Goal: Task Accomplishment & Management: Use online tool/utility

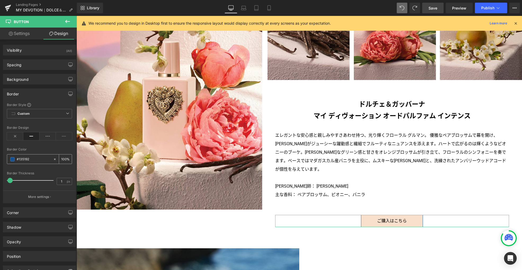
click at [26, 160] on input "#135192" at bounding box center [34, 159] width 34 height 6
click at [33, 159] on input "#135192" at bounding box center [34, 159] width 34 height 6
click at [28, 159] on input "#135192" at bounding box center [34, 159] width 34 height 6
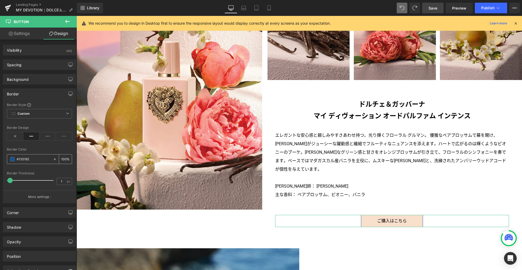
paste input "f8e0cd"
click at [26, 31] on link "Settings" at bounding box center [19, 34] width 38 height 12
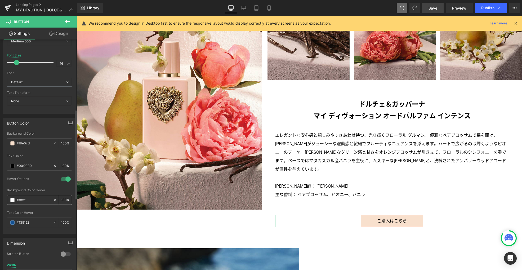
click at [23, 199] on input "#ffffff" at bounding box center [34, 200] width 34 height 6
paste input "8e0cd"
click at [23, 222] on input "#135192" at bounding box center [34, 223] width 34 height 6
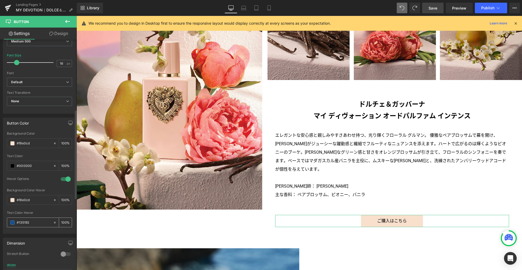
click at [13, 223] on span at bounding box center [12, 222] width 4 height 4
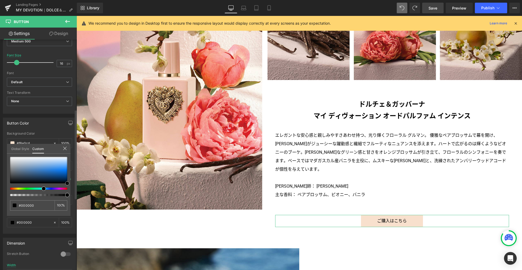
drag, startPoint x: 65, startPoint y: 185, endPoint x: 73, endPoint y: 186, distance: 8.6
click at [73, 186] on div "Button Color #f8e0cd Background Color #f8e0cd 100 % rgba(0, 0, 0, 1) Text Color…" at bounding box center [39, 174] width 79 height 120
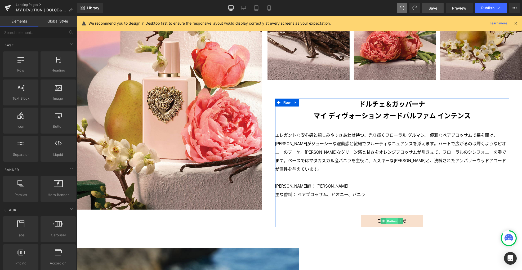
click at [391, 218] on span "Button" at bounding box center [392, 221] width 12 height 6
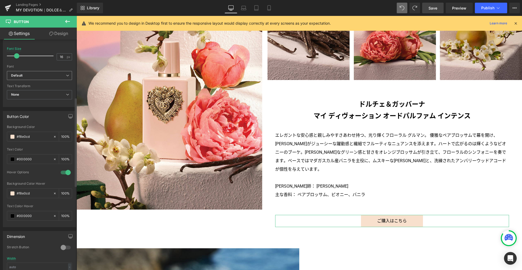
scroll to position [190, 0]
click at [25, 189] on input "#f8e0cd" at bounding box center [34, 191] width 34 height 6
paste input "befe6"
click at [267, 9] on icon at bounding box center [269, 7] width 5 height 5
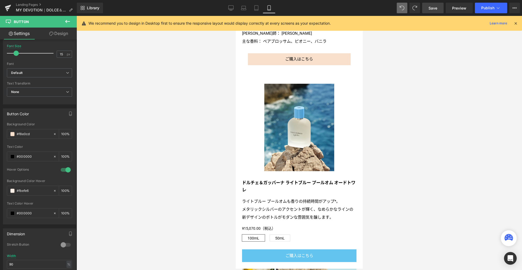
scroll to position [420, 0]
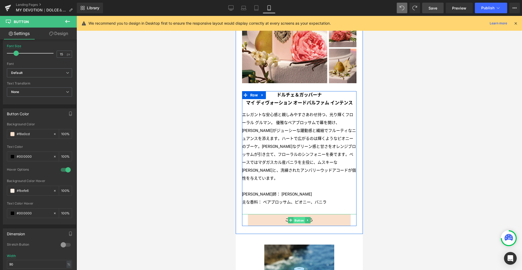
click at [296, 217] on span "Button" at bounding box center [300, 220] width 12 height 6
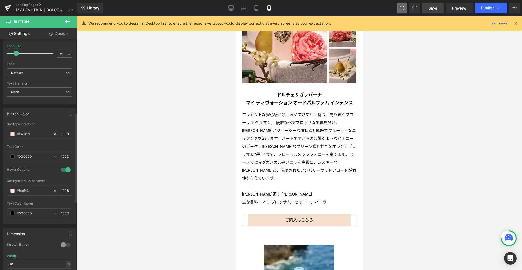
click at [62, 244] on div at bounding box center [65, 245] width 13 height 8
click at [256, 7] on icon at bounding box center [256, 7] width 5 height 5
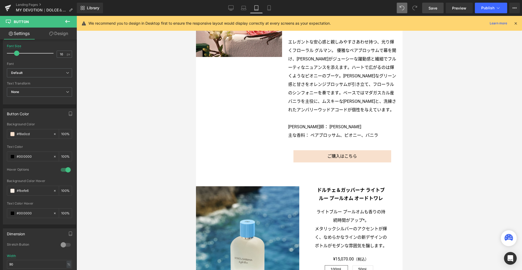
scroll to position [364, 0]
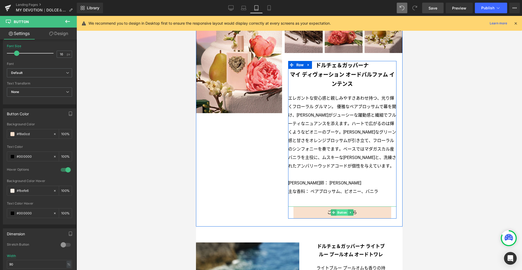
click at [342, 214] on span "Button" at bounding box center [343, 212] width 12 height 6
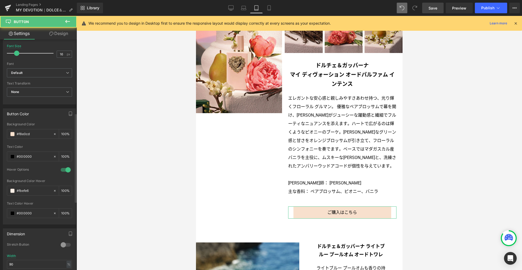
click at [62, 244] on div at bounding box center [65, 245] width 13 height 8
click at [246, 10] on icon at bounding box center [243, 7] width 5 height 5
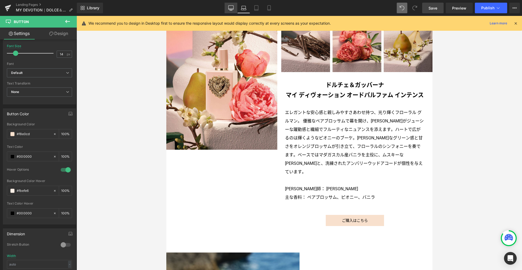
click at [233, 8] on icon at bounding box center [230, 7] width 5 height 5
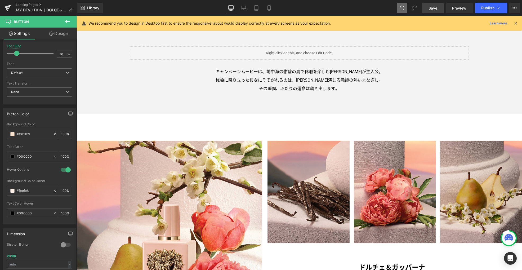
scroll to position [581, 0]
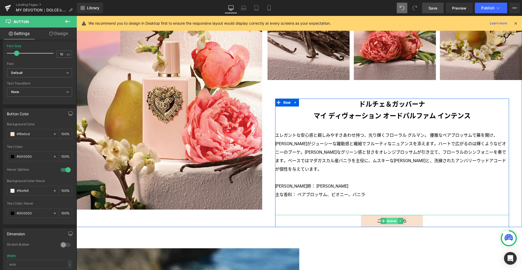
click at [392, 218] on span "Button" at bounding box center [392, 221] width 12 height 6
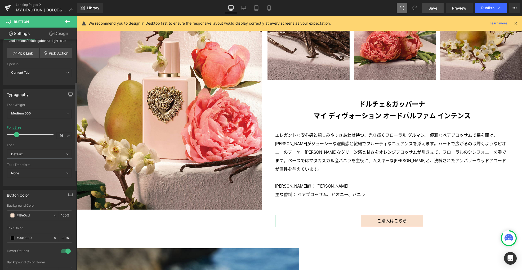
scroll to position [99, 0]
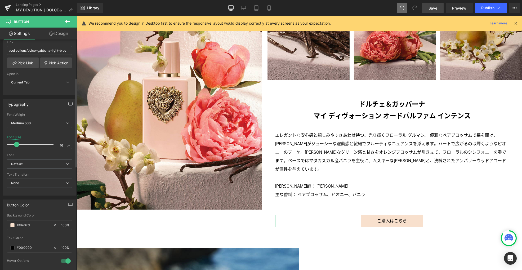
click at [69, 106] on icon "button" at bounding box center [70, 106] width 2 height 0
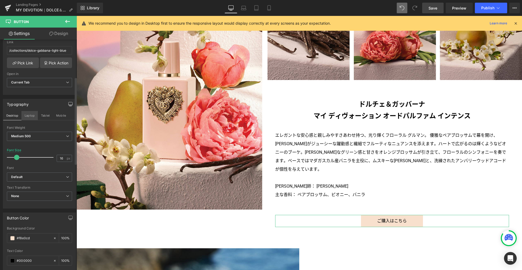
click at [25, 114] on button "Laptop" at bounding box center [29, 115] width 16 height 9
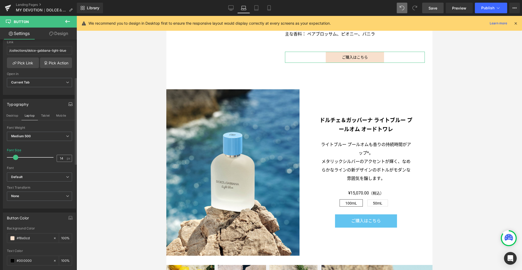
scroll to position [418, 0]
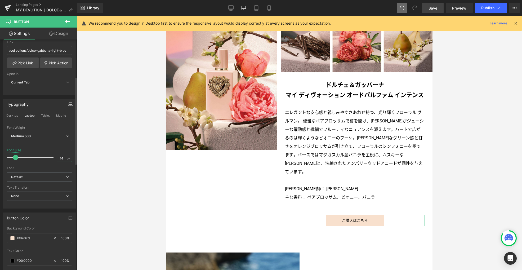
drag, startPoint x: 63, startPoint y: 157, endPoint x: 47, endPoint y: 156, distance: 15.7
click at [47, 157] on div "Font Size 14 px" at bounding box center [39, 157] width 65 height 18
click at [47, 114] on button "Tablet" at bounding box center [45, 115] width 15 height 9
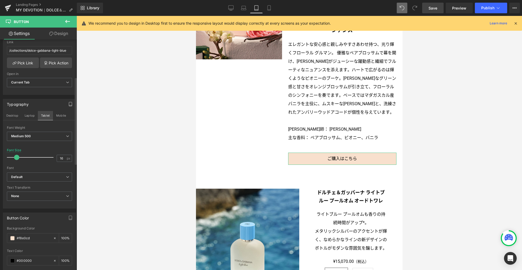
scroll to position [364, 0]
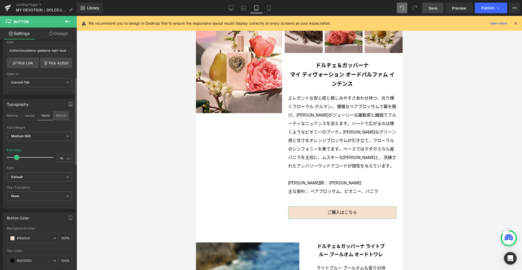
click at [59, 114] on button "Mobile" at bounding box center [61, 115] width 16 height 9
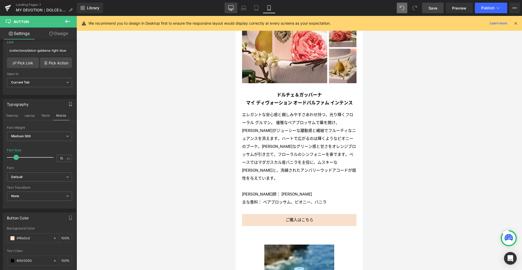
click at [236, 6] on link "Desktop" at bounding box center [231, 8] width 13 height 11
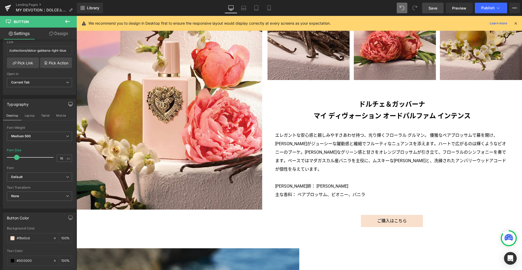
click at [431, 7] on span "Save" at bounding box center [433, 8] width 9 height 6
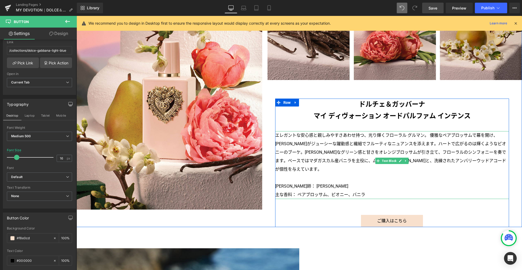
scroll to position [757, 0]
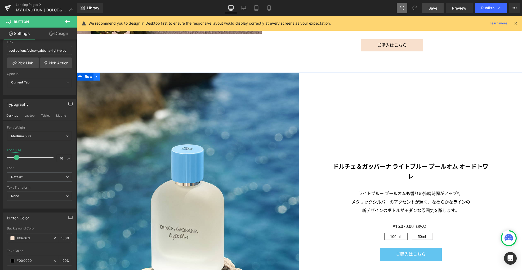
click at [96, 74] on icon at bounding box center [97, 76] width 4 height 4
click at [109, 74] on icon at bounding box center [111, 76] width 4 height 4
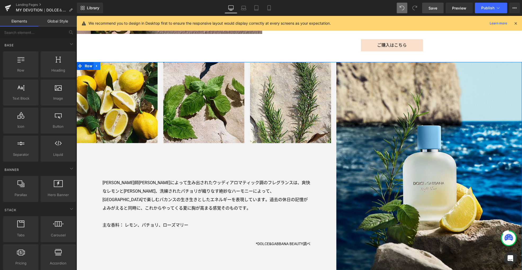
click at [96, 64] on icon at bounding box center [97, 66] width 4 height 4
click at [109, 64] on icon at bounding box center [111, 66] width 4 height 4
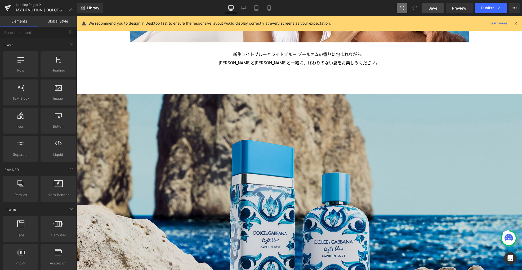
scroll to position [865, 0]
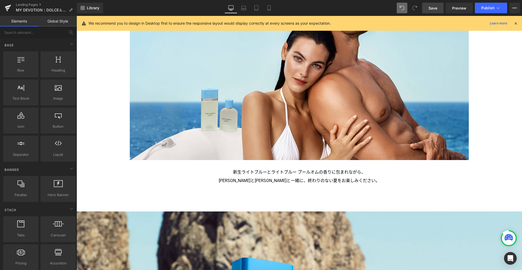
click at [430, 12] on link "Save" at bounding box center [432, 8] width 21 height 11
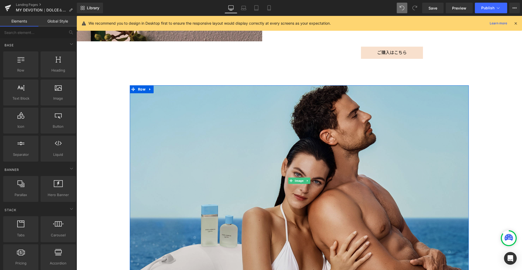
click at [268, 176] on img at bounding box center [299, 180] width 339 height 191
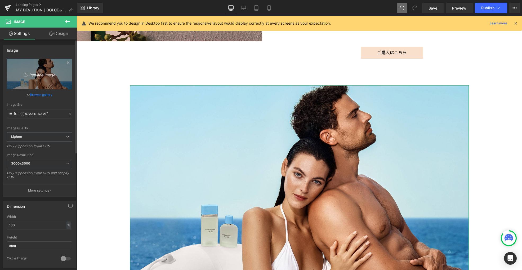
click at [41, 77] on icon "Replace Image" at bounding box center [39, 74] width 42 height 7
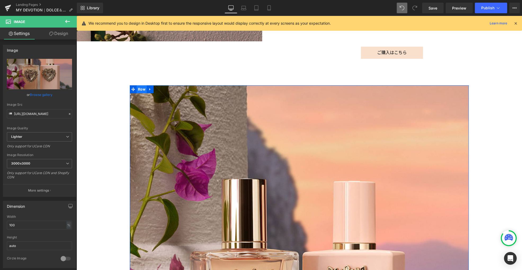
click at [139, 85] on span "Row" at bounding box center [142, 89] width 10 height 8
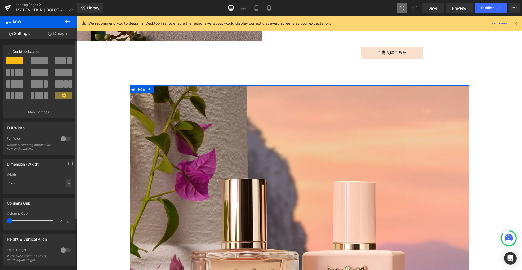
click at [38, 184] on input "1280" at bounding box center [39, 183] width 65 height 9
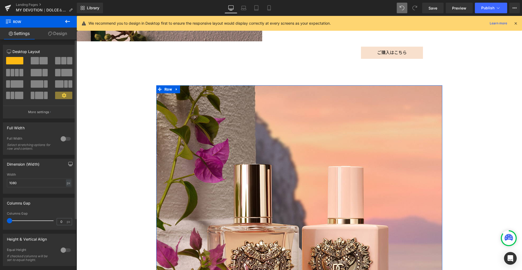
drag, startPoint x: 67, startPoint y: 163, endPoint x: 64, endPoint y: 165, distance: 3.8
click at [68, 163] on icon "button" at bounding box center [70, 164] width 4 height 4
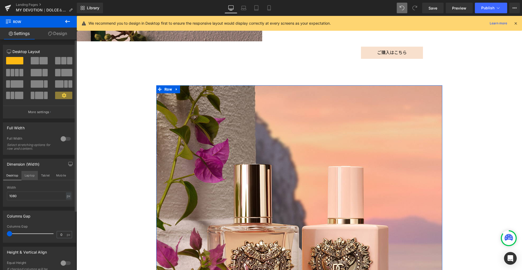
click at [24, 174] on button "Laptop" at bounding box center [29, 175] width 16 height 9
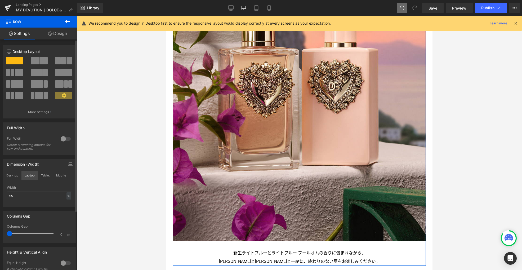
scroll to position [589, 0]
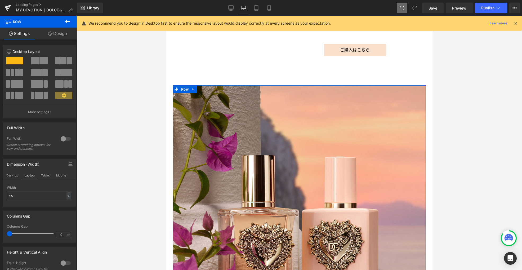
drag, startPoint x: 42, startPoint y: 201, endPoint x: -3, endPoint y: 193, distance: 45.7
click at [0, 193] on html "Row You are previewing how the will restyle your page. You can not edit Element…" at bounding box center [261, 135] width 522 height 270
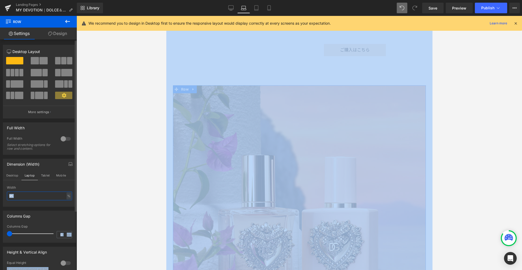
click at [45, 198] on input "95" at bounding box center [39, 196] width 65 height 9
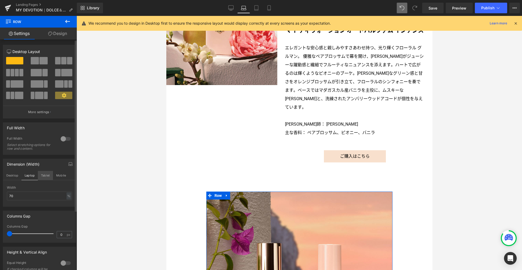
click at [42, 176] on button "Tablet" at bounding box center [45, 175] width 15 height 9
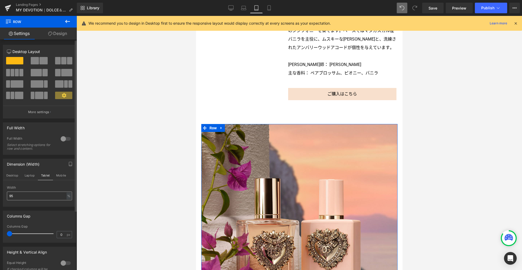
scroll to position [424, 0]
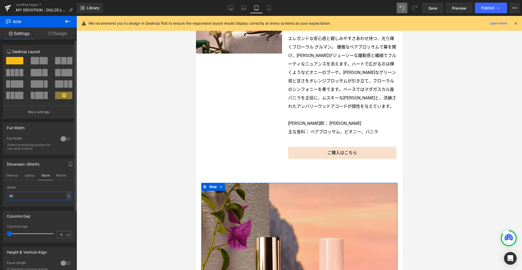
click at [38, 197] on input "95" at bounding box center [39, 196] width 65 height 9
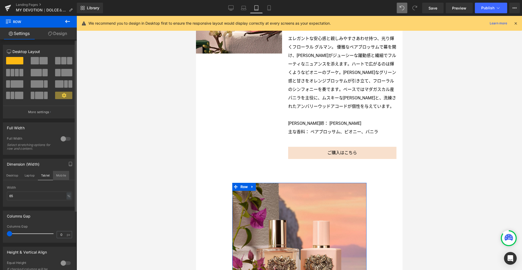
click at [59, 174] on button "Mobile" at bounding box center [61, 175] width 16 height 9
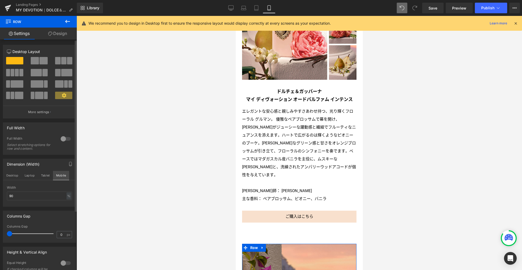
scroll to position [477, 0]
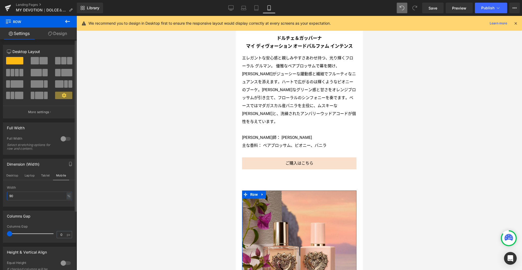
click at [36, 197] on input "90" at bounding box center [39, 196] width 65 height 9
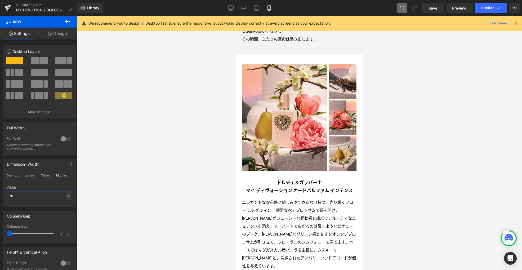
scroll to position [579, 0]
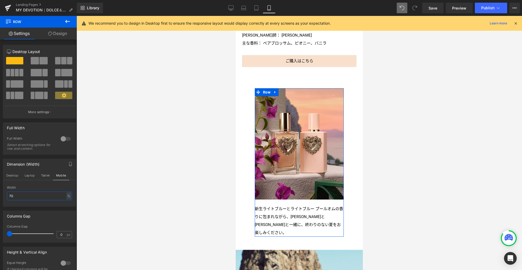
drag, startPoint x: 39, startPoint y: 196, endPoint x: -14, endPoint y: 195, distance: 52.7
click at [0, 195] on html "Row You are previewing how the will restyle your page. You can not edit Element…" at bounding box center [261, 135] width 522 height 270
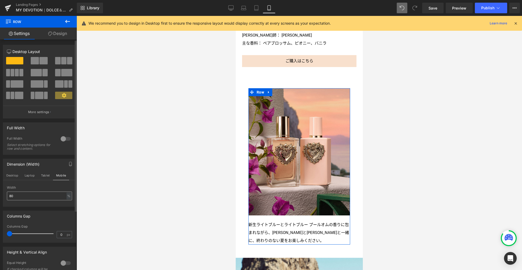
drag, startPoint x: 48, startPoint y: 175, endPoint x: 36, endPoint y: 197, distance: 25.6
click at [48, 175] on button "Tablet" at bounding box center [45, 175] width 15 height 9
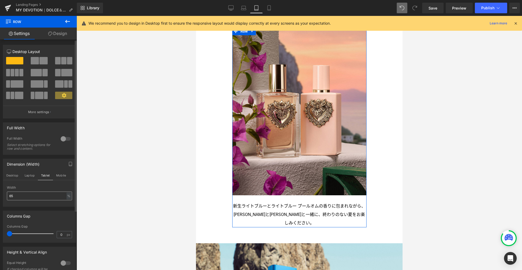
scroll to position [526, 0]
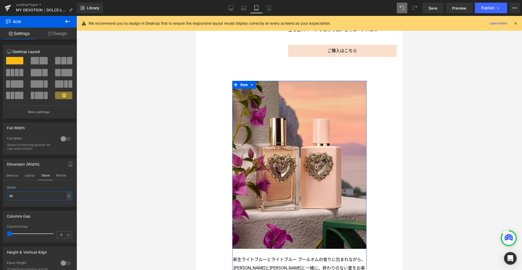
drag, startPoint x: 32, startPoint y: 195, endPoint x: -15, endPoint y: 192, distance: 46.7
click at [0, 192] on html "Row You are previewing how the will restyle your page. You can not edit Element…" at bounding box center [261, 135] width 522 height 270
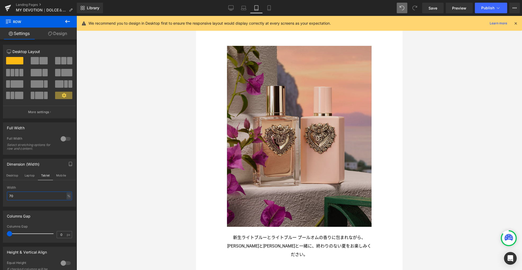
scroll to position [620, 0]
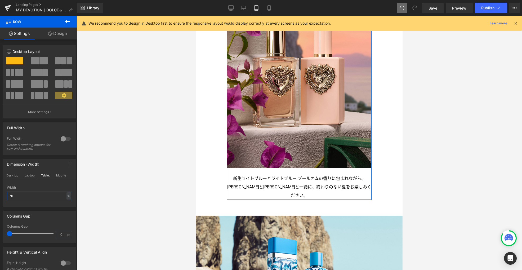
drag, startPoint x: 28, startPoint y: 197, endPoint x: -4, endPoint y: 196, distance: 31.6
click at [0, 196] on html "Row You are previewing how the will restyle your page. You can not edit Element…" at bounding box center [261, 135] width 522 height 270
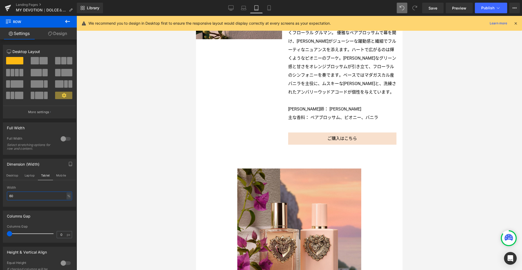
scroll to position [498, 0]
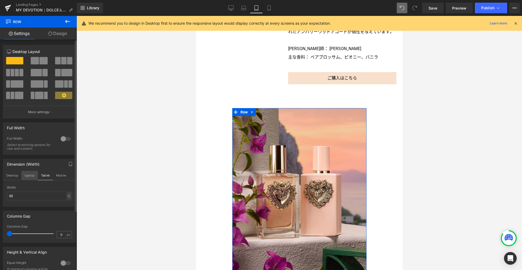
click at [30, 177] on button "Laptop" at bounding box center [29, 175] width 16 height 9
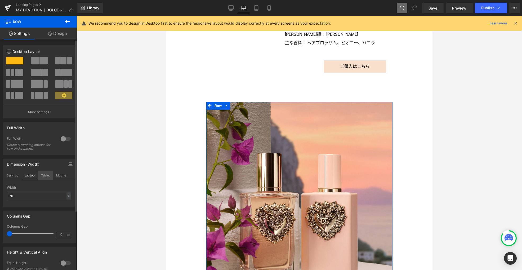
click at [14, 177] on button "Desktop" at bounding box center [12, 175] width 18 height 9
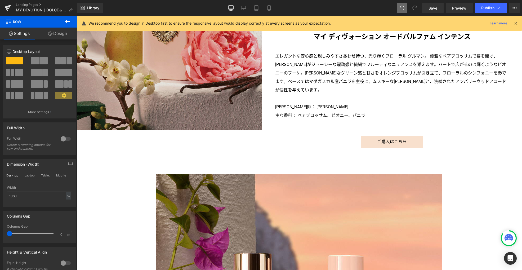
scroll to position [914, 0]
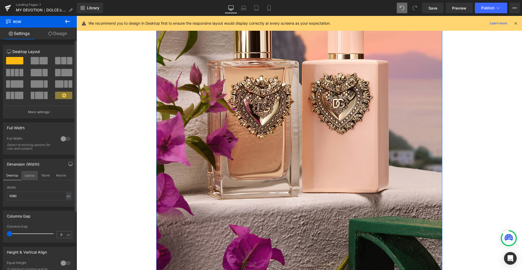
click at [34, 173] on button "Laptop" at bounding box center [29, 175] width 16 height 9
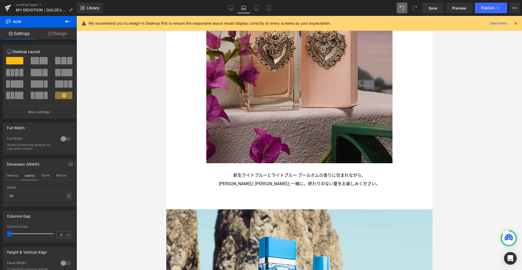
scroll to position [653, 0]
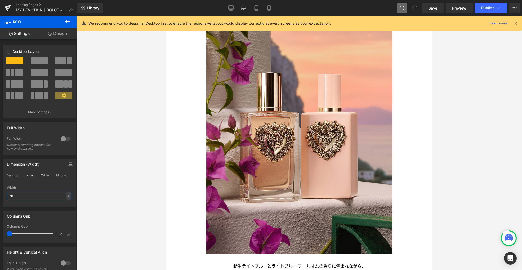
drag, startPoint x: 28, startPoint y: 197, endPoint x: -16, endPoint y: 196, distance: 44.8
click at [0, 196] on html "Row You are previewing how the will restyle your page. You can not edit Element…" at bounding box center [261, 135] width 522 height 270
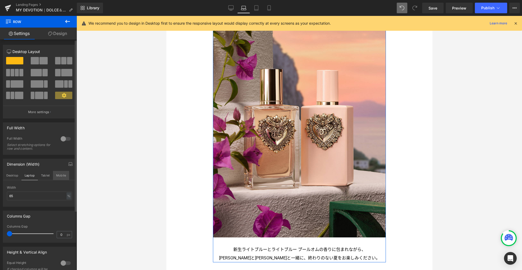
click at [58, 175] on button "Mobile" at bounding box center [61, 175] width 16 height 9
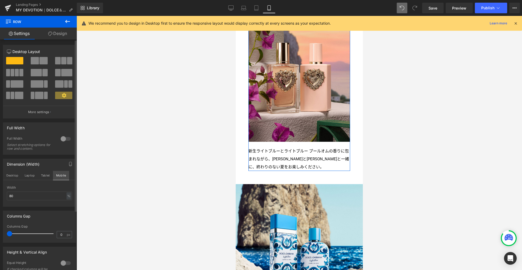
scroll to position [558, 0]
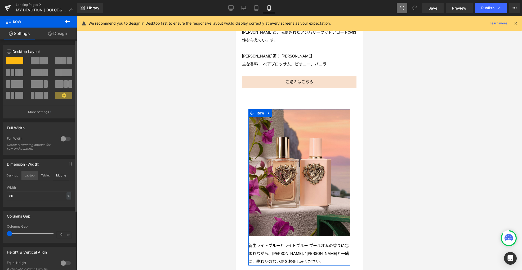
drag, startPoint x: 11, startPoint y: 174, endPoint x: 24, endPoint y: 173, distance: 13.3
click at [11, 174] on button "Desktop" at bounding box center [12, 175] width 18 height 9
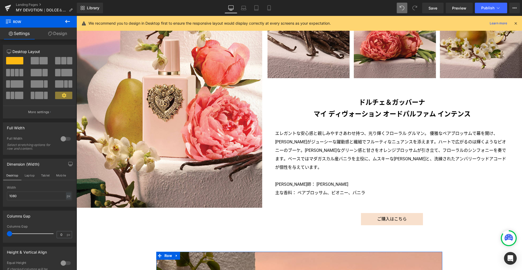
scroll to position [541, 0]
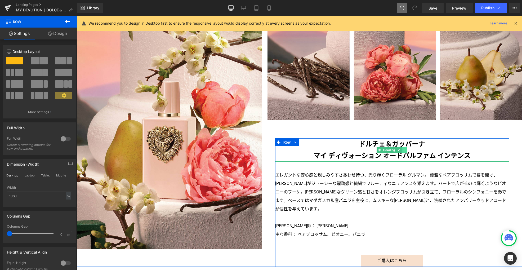
click at [403, 151] on icon at bounding box center [404, 149] width 3 height 3
click at [401, 151] on icon at bounding box center [402, 149] width 3 height 3
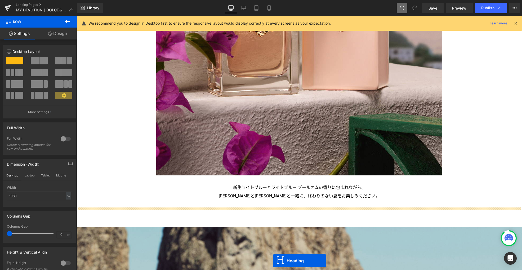
scroll to position [1071, 0]
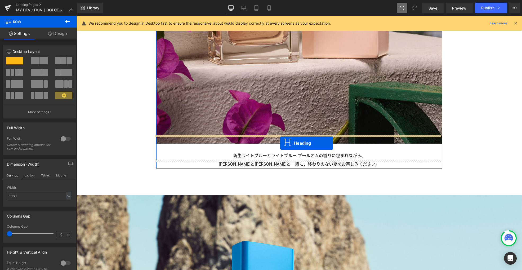
drag, startPoint x: 378, startPoint y: 183, endPoint x: 280, endPoint y: 143, distance: 105.1
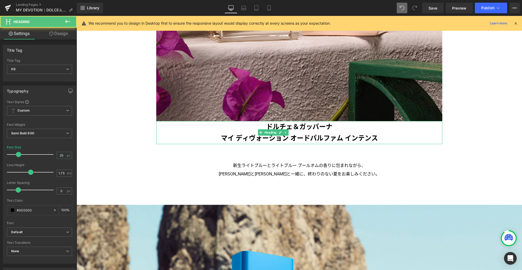
scroll to position [1049, 0]
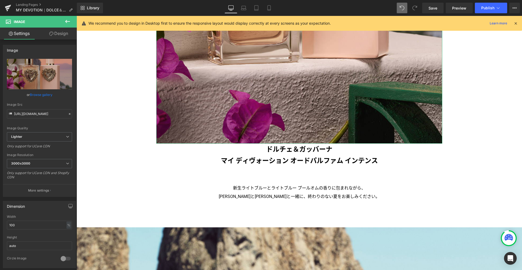
click at [61, 34] on link "Design" at bounding box center [58, 34] width 38 height 12
click at [0, 0] on div "Spacing" at bounding box center [0, 0] width 0 height 0
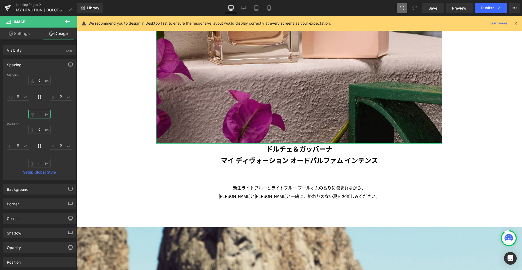
click at [40, 113] on input "0" at bounding box center [39, 114] width 22 height 9
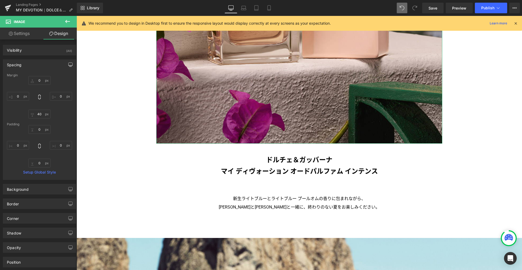
click at [68, 67] on icon "button" at bounding box center [70, 65] width 4 height 4
click at [32, 76] on button "Laptop" at bounding box center [29, 76] width 16 height 9
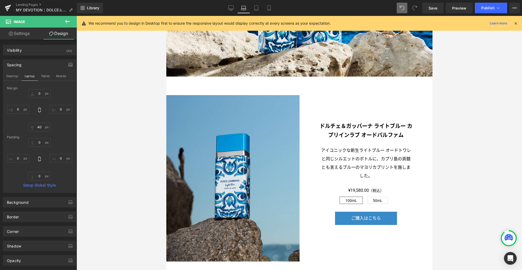
scroll to position [564, 0]
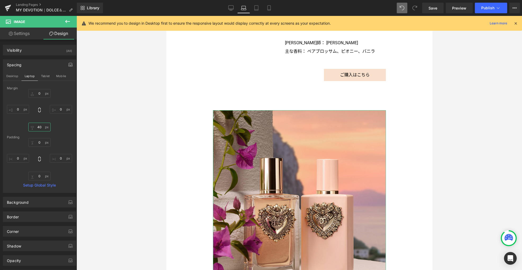
drag, startPoint x: 44, startPoint y: 129, endPoint x: 55, endPoint y: 129, distance: 10.9
click at [44, 129] on input "40" at bounding box center [39, 127] width 22 height 9
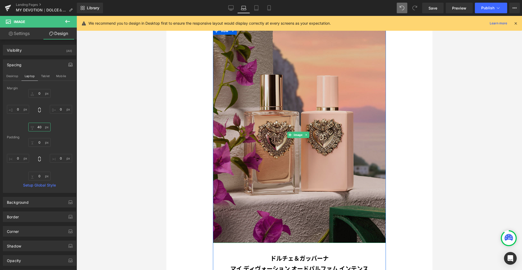
scroll to position [703, 0]
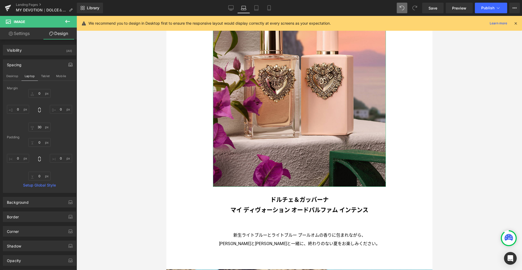
click at [42, 75] on button "Tablet" at bounding box center [45, 76] width 15 height 9
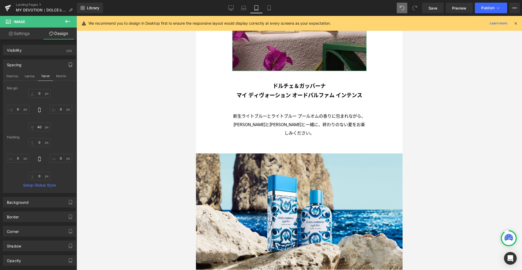
scroll to position [505, 0]
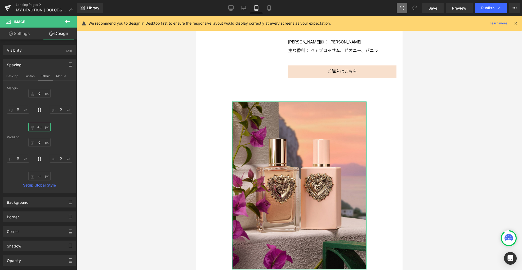
click at [41, 126] on input "40" at bounding box center [39, 127] width 22 height 9
click at [58, 75] on button "Mobile" at bounding box center [61, 76] width 16 height 9
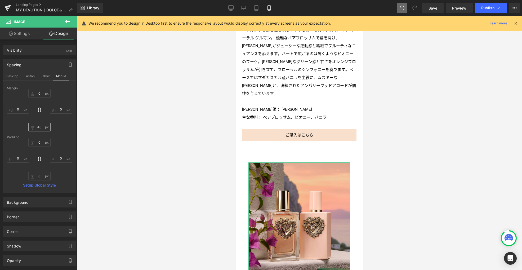
scroll to position [558, 0]
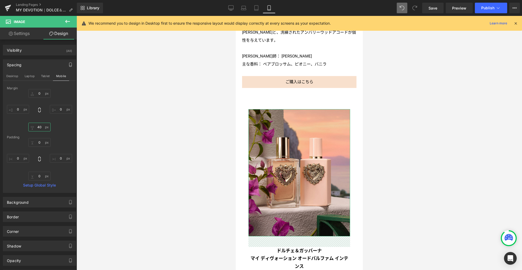
click at [43, 128] on input "40" at bounding box center [39, 127] width 22 height 9
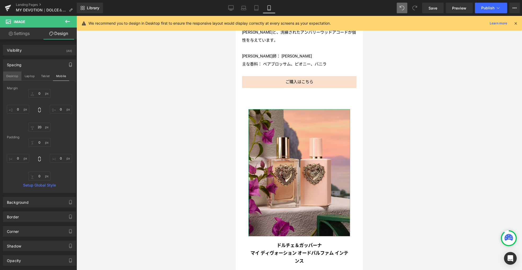
click at [16, 75] on button "Desktop" at bounding box center [12, 76] width 18 height 9
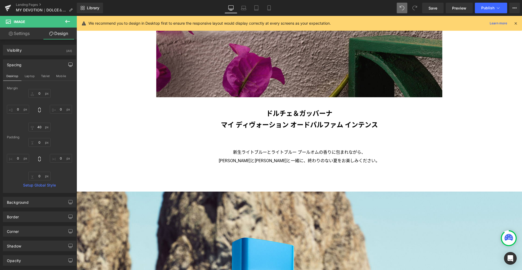
scroll to position [1095, 0]
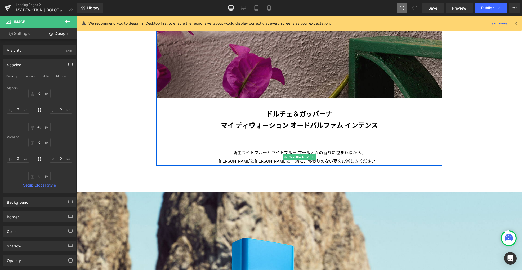
click at [299, 154] on span "Text Block" at bounding box center [296, 157] width 17 height 6
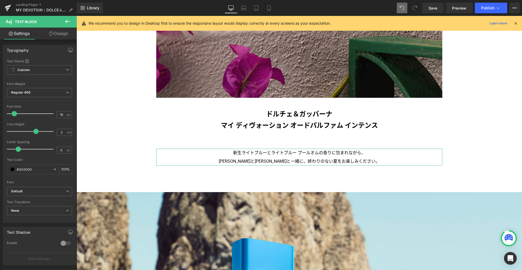
click at [62, 36] on link "Design" at bounding box center [58, 34] width 38 height 12
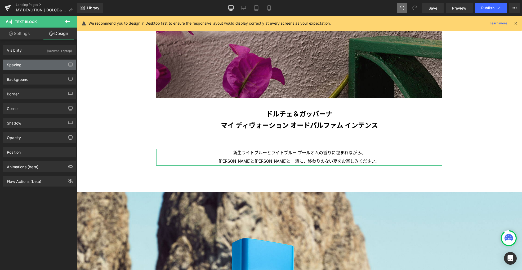
click at [41, 65] on div "Spacing" at bounding box center [39, 65] width 73 height 10
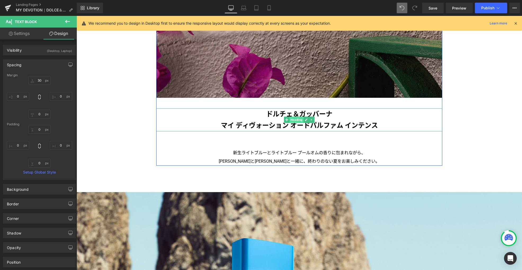
click at [296, 117] on span "Heading" at bounding box center [297, 120] width 14 height 6
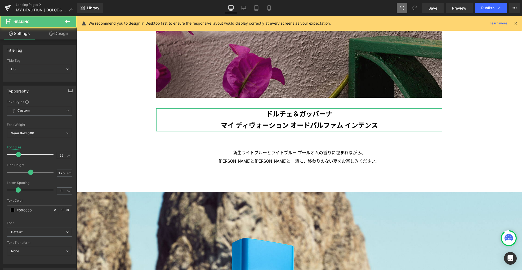
click at [59, 34] on link "Design" at bounding box center [58, 34] width 38 height 12
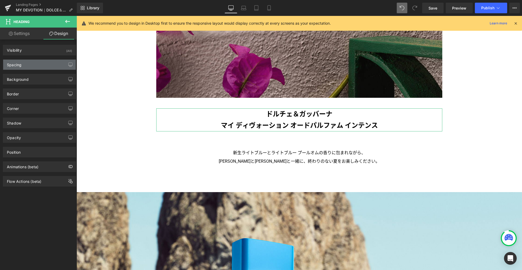
click at [38, 65] on div "Spacing" at bounding box center [39, 65] width 73 height 10
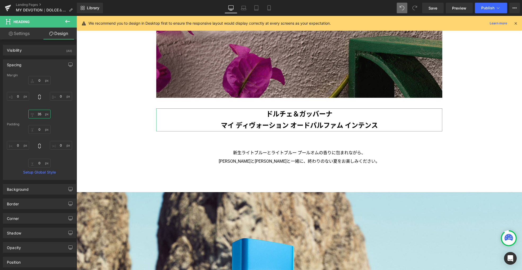
click at [41, 117] on input "35" at bounding box center [39, 114] width 22 height 9
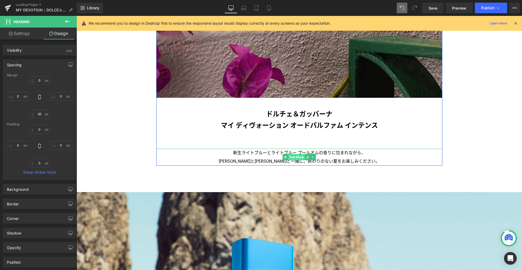
click at [297, 154] on span "Text Block" at bounding box center [296, 157] width 17 height 6
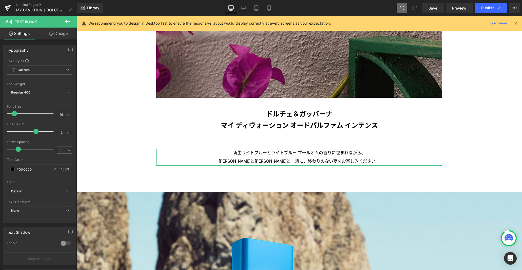
click at [60, 34] on link "Design" at bounding box center [58, 34] width 38 height 12
click at [0, 0] on div "Spacing" at bounding box center [0, 0] width 0 height 0
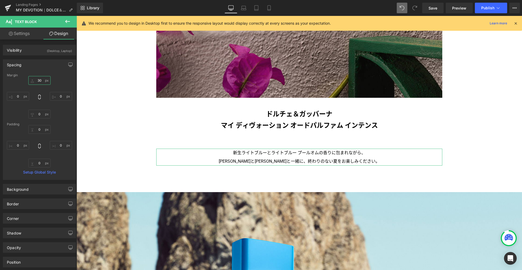
click at [41, 80] on input "30" at bounding box center [39, 80] width 22 height 9
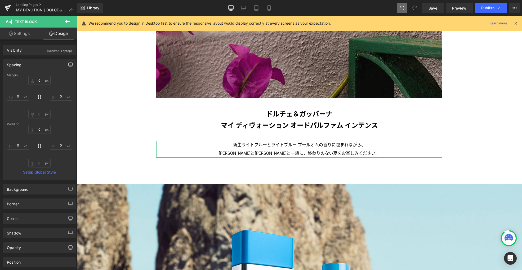
click at [68, 64] on icon "button" at bounding box center [70, 65] width 4 height 4
click at [28, 76] on button "Laptop" at bounding box center [29, 76] width 16 height 9
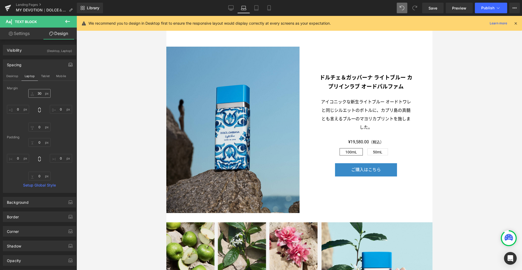
scroll to position [791, 0]
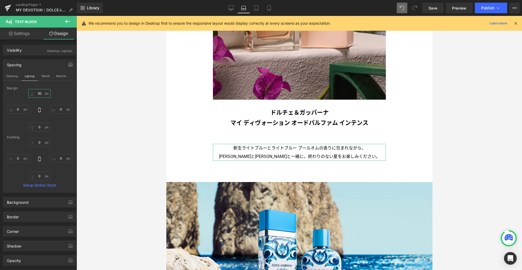
drag, startPoint x: 39, startPoint y: 93, endPoint x: 44, endPoint y: 93, distance: 4.8
click at [39, 93] on input "30" at bounding box center [39, 93] width 22 height 9
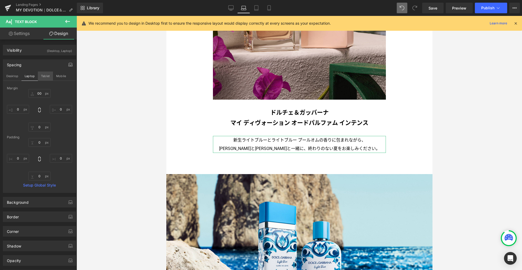
click at [47, 77] on button "Tablet" at bounding box center [45, 76] width 15 height 9
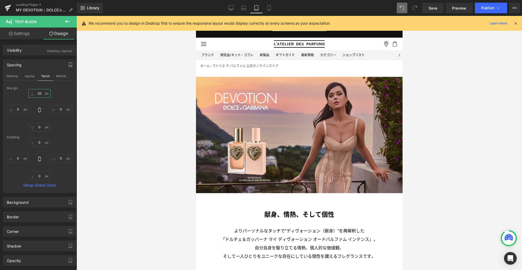
click at [39, 94] on input "25" at bounding box center [39, 93] width 22 height 9
click at [59, 77] on button "Mobile" at bounding box center [61, 76] width 16 height 9
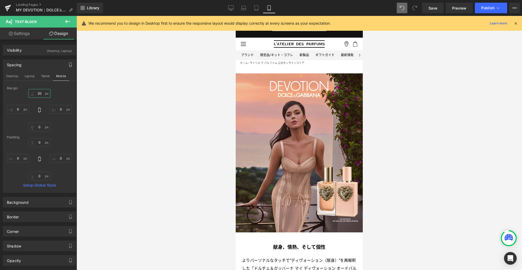
click at [40, 94] on input "20" at bounding box center [39, 93] width 22 height 9
click at [9, 77] on button "Desktop" at bounding box center [12, 76] width 18 height 9
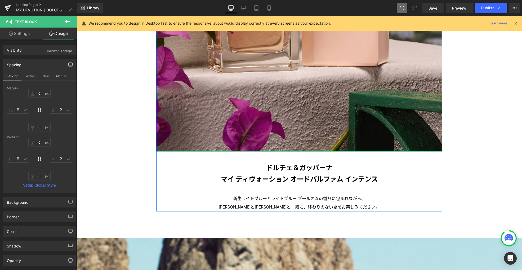
scroll to position [1071, 0]
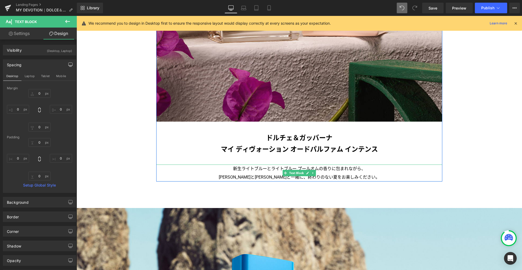
click at [256, 165] on p "新生ライトブルーとライトブルー プールオムの香りに包まれながら、" at bounding box center [299, 169] width 286 height 8
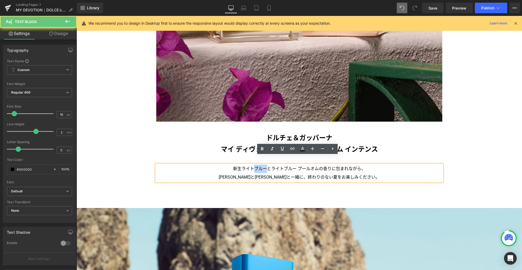
click at [256, 165] on p "新生ライトブルーとライトブルー プールオムの香りに包まれながら、" at bounding box center [299, 169] width 286 height 8
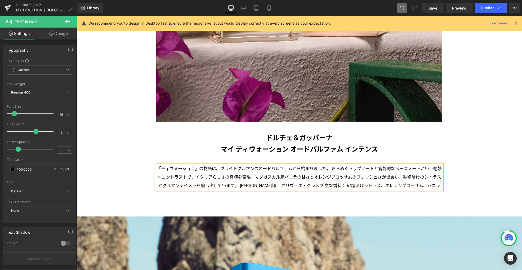
click at [330, 165] on p "「ディヴォーション」の物語は、ブライトグルマンのオードパルファムから始まりました。きらめくトップノートと官能的なベースノートという絶妙なコントラストで、イタ…" at bounding box center [299, 177] width 286 height 25
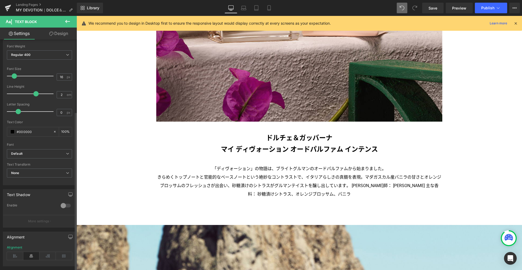
scroll to position [105, 0]
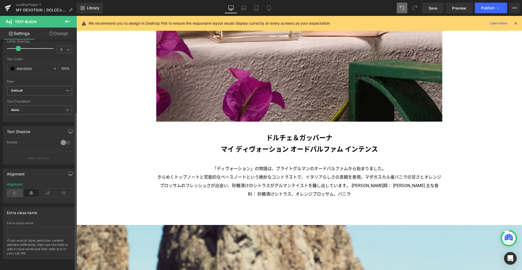
click at [20, 189] on icon at bounding box center [15, 193] width 16 height 8
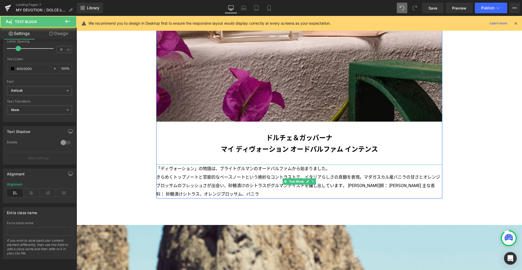
drag, startPoint x: 347, startPoint y: 177, endPoint x: 356, endPoint y: 178, distance: 9.3
click at [347, 177] on p "きらめくトップノートと官能的なベースノートという絶妙なコントラストで、イタリアらしさの真髄を表現。マダガスカル産バニラの甘さとオレンジブロッサムのフレッシュさ…" at bounding box center [299, 185] width 286 height 25
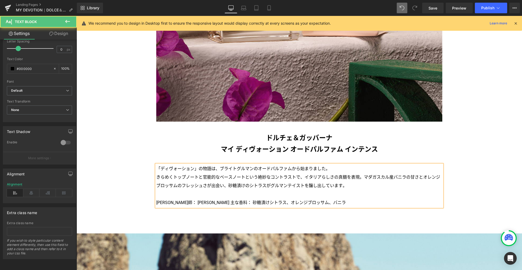
click at [214, 198] on p "調香師： オリヴィエ・クレスプ主な香料： 砂糖漬けシトラス、オレンジブロッサム、バニラ" at bounding box center [299, 202] width 286 height 8
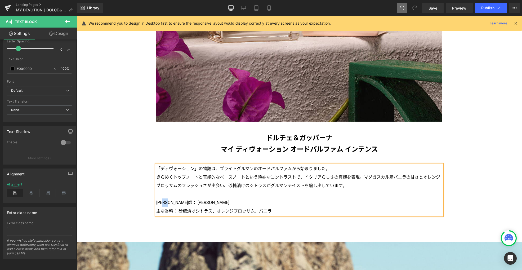
drag, startPoint x: 173, startPoint y: 195, endPoint x: 169, endPoint y: 194, distance: 4.3
click at [169, 198] on p "調香師： [PERSON_NAME]" at bounding box center [299, 202] width 286 height 8
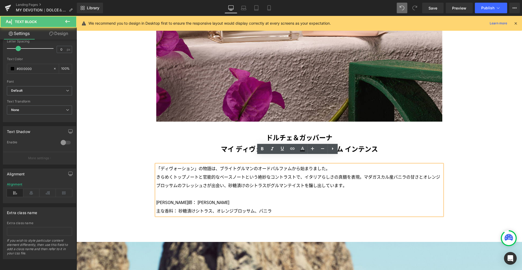
click at [175, 207] on p "主な香料： 砂糖漬けシトラス、オレンジブロッサム、バニラ" at bounding box center [299, 211] width 286 height 8
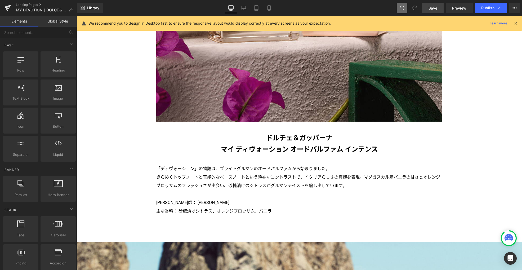
click at [432, 8] on span "Save" at bounding box center [433, 8] width 9 height 6
click at [263, 144] on h3 "マイ ディヴォーション オードパルファム インテンス" at bounding box center [299, 150] width 286 height 12
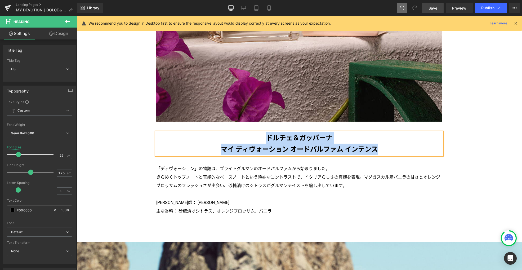
click at [267, 134] on h3 "ドルチェ＆ガッバーナ" at bounding box center [299, 138] width 286 height 12
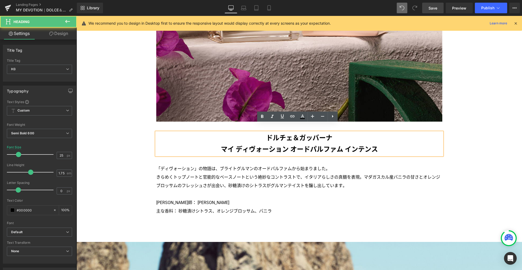
click at [269, 132] on h3 "ドルチェ＆ガッバーナ" at bounding box center [299, 138] width 286 height 12
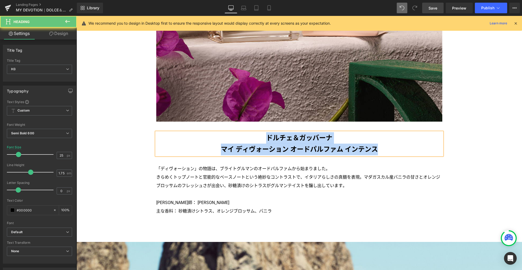
paste div
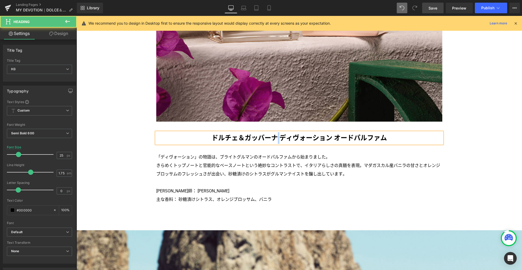
drag, startPoint x: 274, startPoint y: 130, endPoint x: 277, endPoint y: 129, distance: 3.2
click at [277, 132] on h3 "ドルチェ＆ガッバーナ ディヴォーション オードパルファム" at bounding box center [299, 138] width 286 height 12
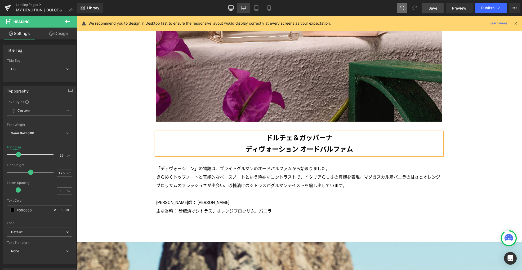
click at [245, 8] on icon at bounding box center [243, 9] width 5 height 2
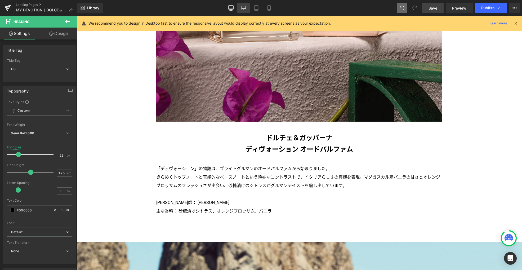
scroll to position [763, 0]
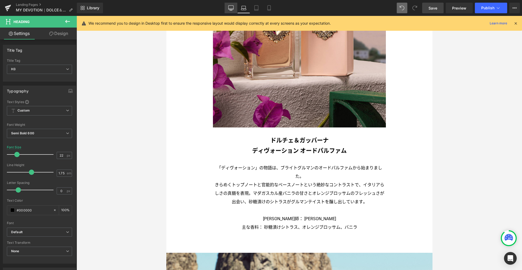
click at [229, 6] on icon at bounding box center [230, 7] width 5 height 5
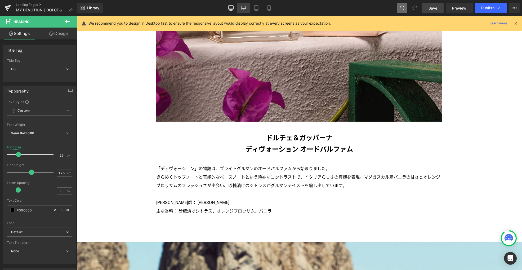
click at [245, 8] on icon at bounding box center [243, 7] width 5 height 5
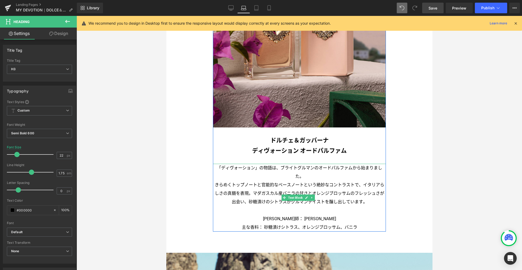
click at [270, 164] on p "「ディヴォーション」の物語は、ブライトグルマンのオードパルファムから始まりました。" at bounding box center [299, 172] width 173 height 17
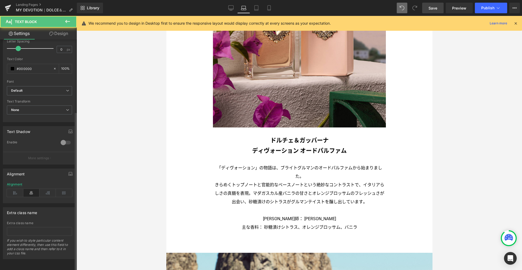
scroll to position [105, 0]
click at [17, 189] on icon at bounding box center [15, 193] width 16 height 8
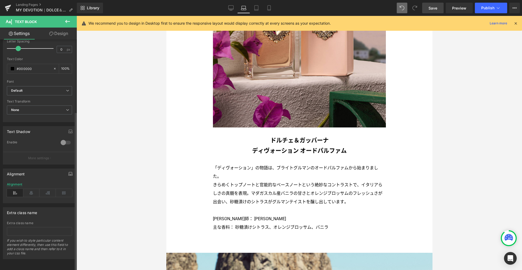
click at [68, 172] on icon "button" at bounding box center [70, 174] width 4 height 4
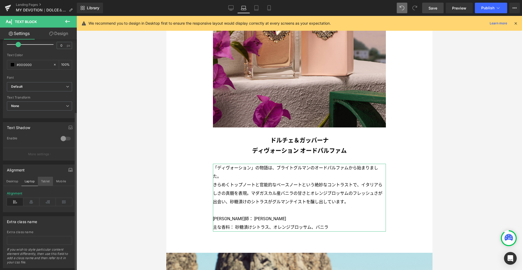
click at [47, 181] on button "Tablet" at bounding box center [45, 181] width 15 height 9
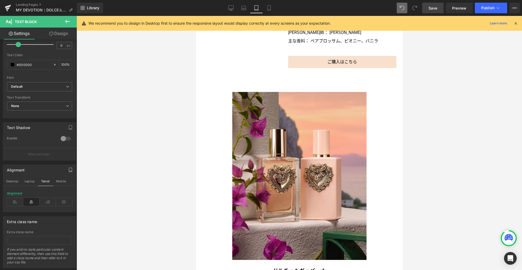
scroll to position [692, 0]
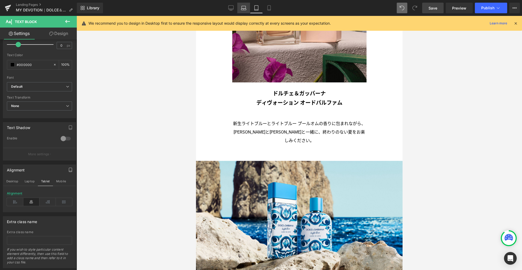
click at [246, 8] on icon at bounding box center [243, 7] width 5 height 5
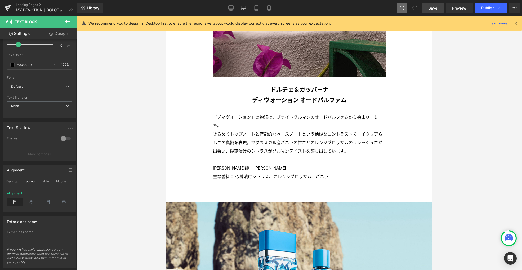
click at [269, 130] on p "きらめくトップノートと官能的なベースノートという絶妙なコントラストで、イタリアらしさの真髄を表現。マダガスカル産バニラの甘さとオレンジブロッサムのフレッシュさ…" at bounding box center [299, 142] width 173 height 25
click at [64, 34] on link "Design" at bounding box center [58, 34] width 38 height 12
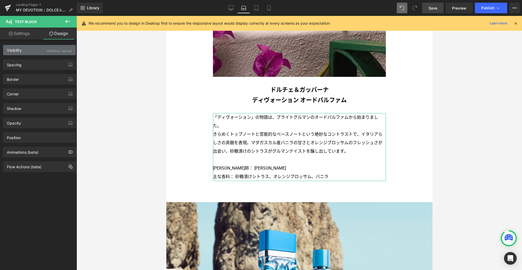
click at [54, 51] on div "(Desktop, Laptop)" at bounding box center [59, 49] width 25 height 9
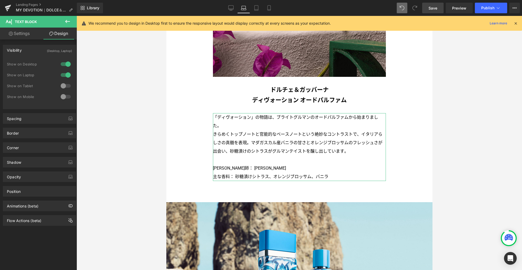
click at [64, 86] on div at bounding box center [65, 86] width 13 height 8
click at [63, 95] on div at bounding box center [65, 96] width 13 height 8
click at [259, 10] on icon at bounding box center [256, 7] width 5 height 5
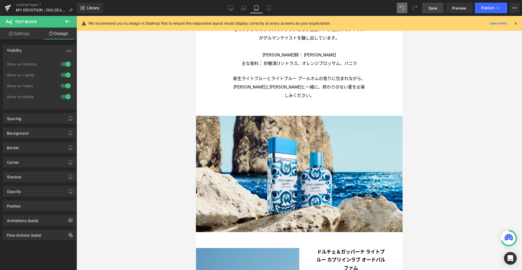
scroll to position [700, 0]
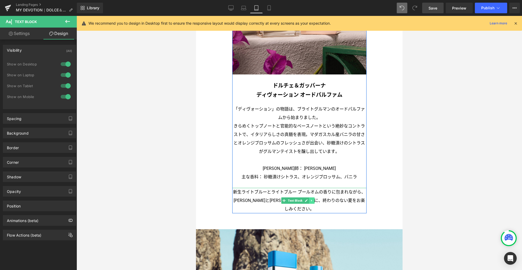
click at [313, 198] on link at bounding box center [312, 200] width 6 height 6
click at [314, 199] on icon at bounding box center [314, 200] width 3 height 3
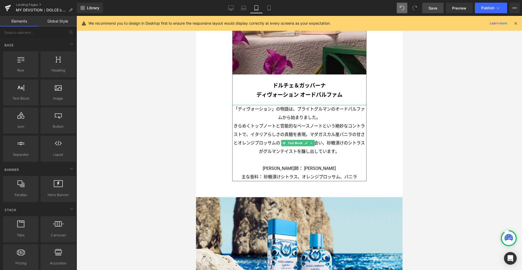
click at [273, 140] on p "きらめくトップノートと官能的なベースノートという絶妙なコントラストで、イタリアらしさの真髄を表現。マダガスカル産バニラの甘さとオレンジブロッサムのフレッシュさ…" at bounding box center [299, 139] width 134 height 34
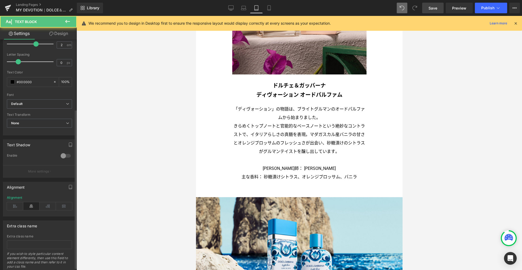
scroll to position [105, 0]
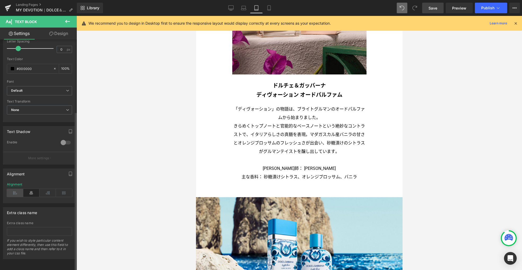
click at [18, 189] on icon at bounding box center [15, 193] width 16 height 8
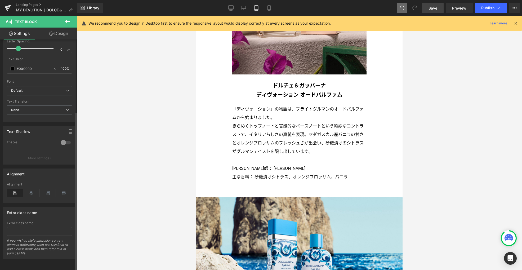
click at [69, 172] on icon "button" at bounding box center [70, 174] width 4 height 4
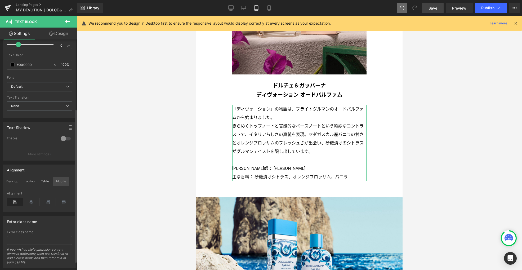
click at [62, 182] on button "Mobile" at bounding box center [61, 181] width 16 height 9
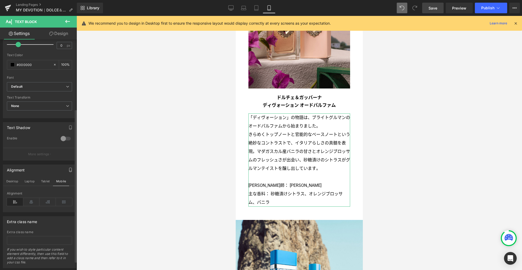
scroll to position [706, 0]
click at [12, 202] on icon at bounding box center [15, 202] width 16 height 8
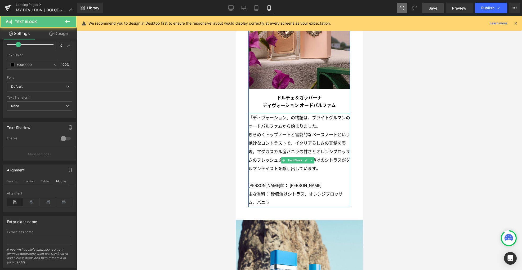
click at [266, 131] on p "きらめくトップノートと官能的なベースノートという絶妙なコントラストで、イタリアらしさの真髄を表現。マダガスカル産バニラの甘さとオレンジブロッサムのフレッシュさ…" at bounding box center [300, 152] width 102 height 42
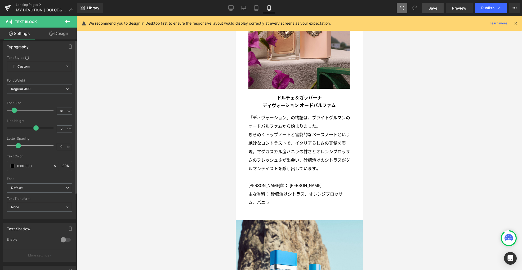
scroll to position [1, 0]
drag, startPoint x: 57, startPoint y: 114, endPoint x: 42, endPoint y: 114, distance: 15.4
click at [42, 114] on div "Font Size 16 px" at bounding box center [39, 113] width 65 height 18
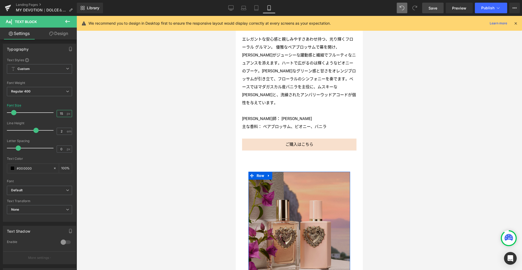
scroll to position [439, 0]
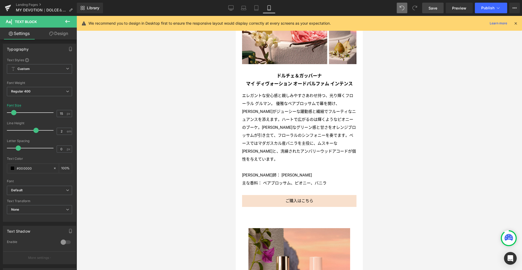
click at [294, 128] on p "エレガントな安心感と親しみやすさあわせ持つ、光り輝くフローラル グルマン。優雅なペアブロッサムで幕を開け、カシスがジューシーな躍動感と繊細でフルーティなニュ…" at bounding box center [299, 128] width 114 height 72
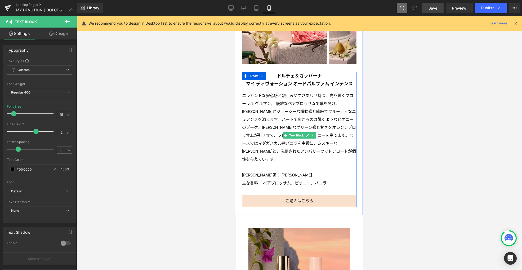
click at [279, 106] on p "エレガントな安心感と親しみやすさあわせ持つ、光り輝くフローラル グルマン。優雅なペアブロッサムで幕を開け、カシスがジューシーな躍動感と繊細でフルーティなニュ…" at bounding box center [299, 128] width 114 height 72
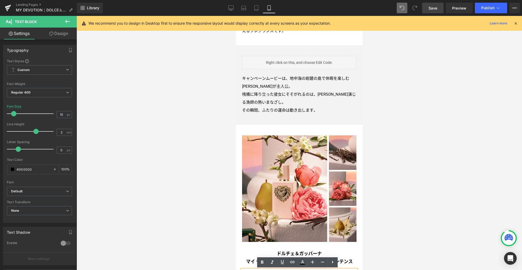
scroll to position [170, 0]
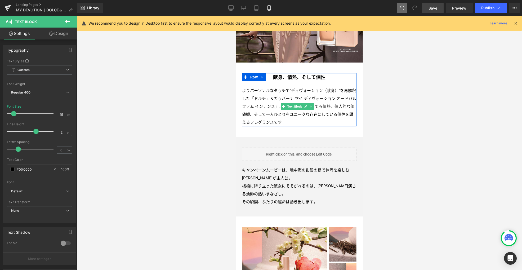
click at [272, 110] on p "よりパーソナルなタッチで“ディヴォーション（献身）“を再解釈した「ドルチェ＆ガッバーナ マイ ディヴォーション オードパルファム インテンス」。自分自身を駆り…" at bounding box center [299, 107] width 114 height 40
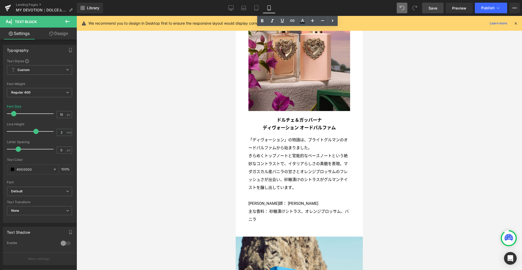
scroll to position [661, 0]
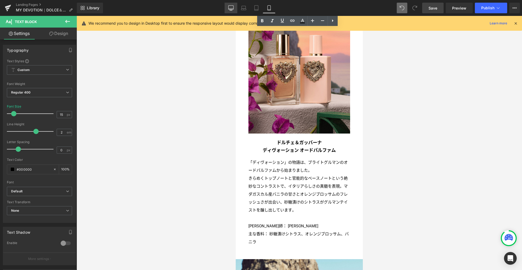
click at [231, 7] on icon at bounding box center [230, 7] width 5 height 5
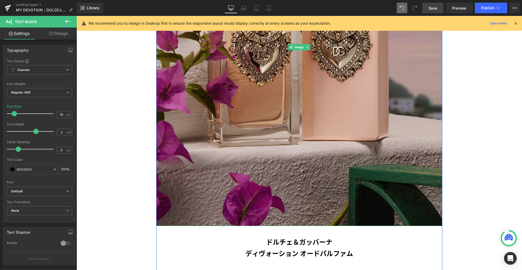
scroll to position [1081, 0]
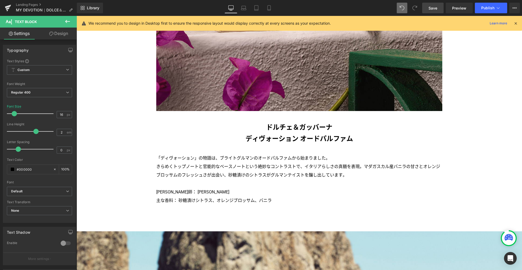
click at [68, 16] on button at bounding box center [67, 22] width 19 height 12
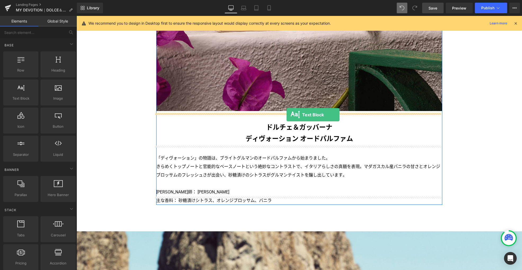
drag, startPoint x: 106, startPoint y: 105, endPoint x: 287, endPoint y: 114, distance: 180.7
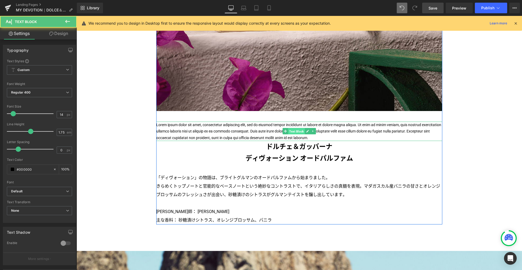
click at [291, 128] on span "Text Block" at bounding box center [296, 131] width 17 height 6
click at [290, 128] on span "Text Block" at bounding box center [296, 131] width 17 height 6
click at [299, 122] on p "Lorem ipsum dolor sit amet, consectetur adipiscing elit, sed do eiusmod tempor …" at bounding box center [299, 132] width 286 height 20
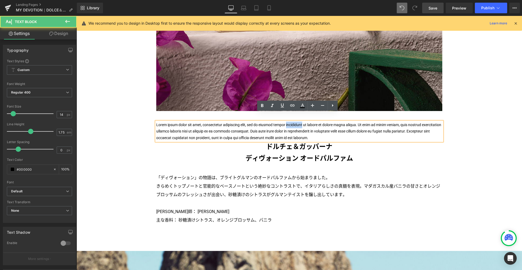
click at [299, 122] on p "Lorem ipsum dolor sit amet, consectetur adipiscing elit, sed do eiusmod tempor …" at bounding box center [299, 132] width 286 height 20
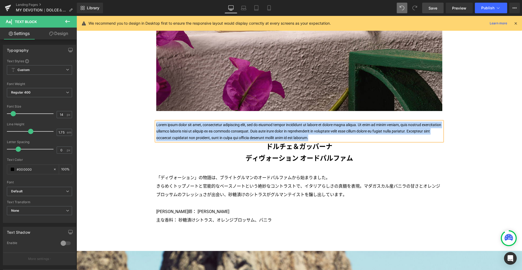
paste div
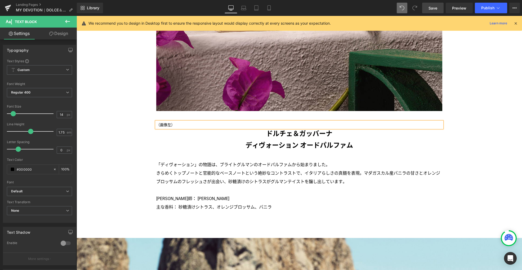
click at [163, 122] on p "（画像左）" at bounding box center [299, 125] width 286 height 7
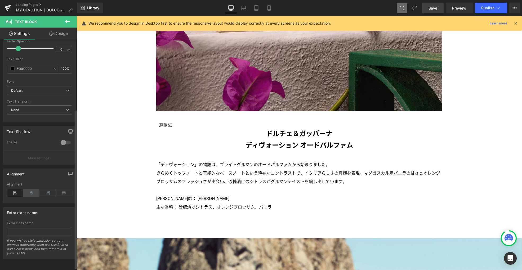
scroll to position [105, 0]
click at [31, 189] on icon at bounding box center [31, 193] width 16 height 8
click at [68, 172] on icon "button" at bounding box center [70, 174] width 4 height 4
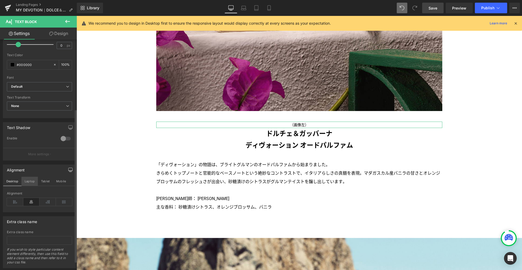
click at [35, 181] on button "Laptop" at bounding box center [29, 181] width 16 height 9
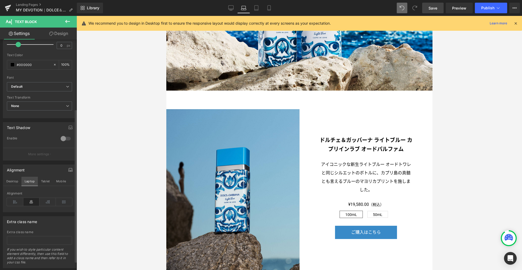
scroll to position [774, 0]
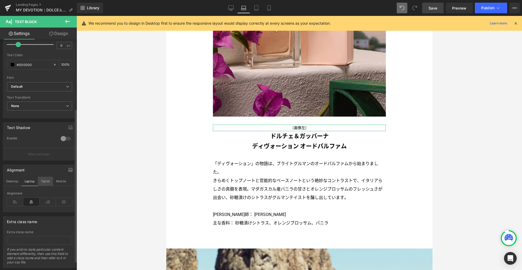
click at [47, 181] on button "Tablet" at bounding box center [45, 181] width 15 height 9
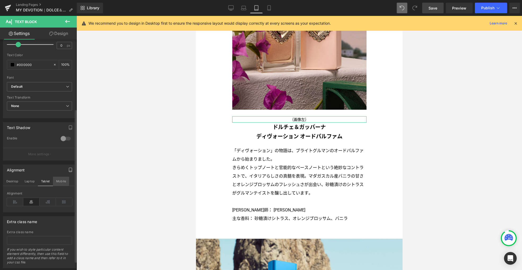
click at [60, 181] on button "Mobile" at bounding box center [61, 181] width 16 height 9
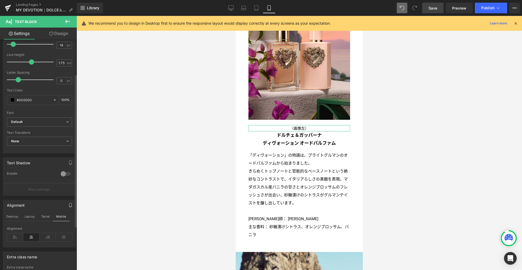
scroll to position [52, 0]
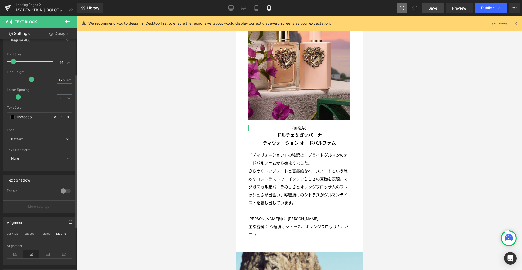
drag, startPoint x: 62, startPoint y: 62, endPoint x: 46, endPoint y: 61, distance: 16.2
click at [46, 61] on div "Font Size 14 px" at bounding box center [39, 61] width 65 height 18
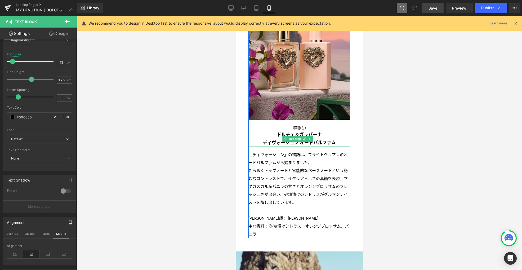
click at [278, 131] on h3 "ドルチェ＆ガッバーナ" at bounding box center [300, 135] width 102 height 8
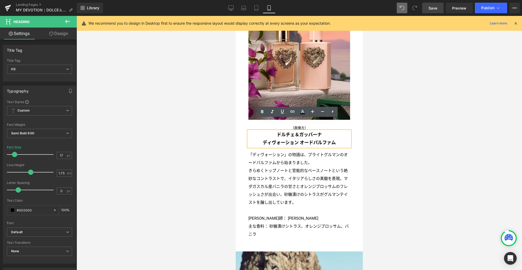
click at [233, 8] on icon at bounding box center [230, 7] width 5 height 5
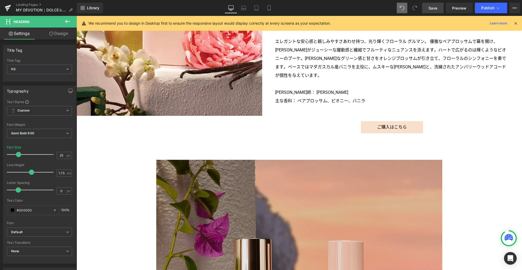
scroll to position [1082, 0]
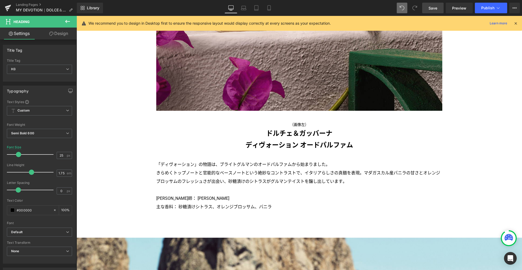
click at [427, 9] on link "Save" at bounding box center [432, 8] width 21 height 11
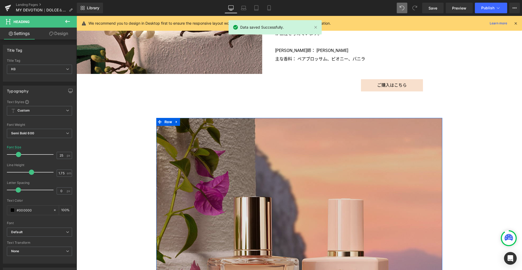
scroll to position [632, 0]
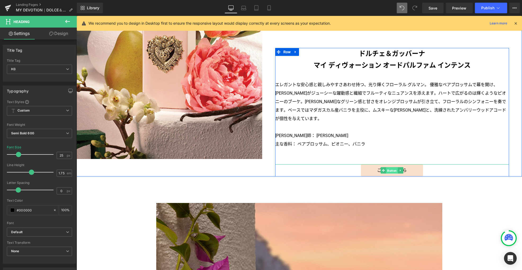
click at [389, 167] on span "Button" at bounding box center [392, 170] width 12 height 6
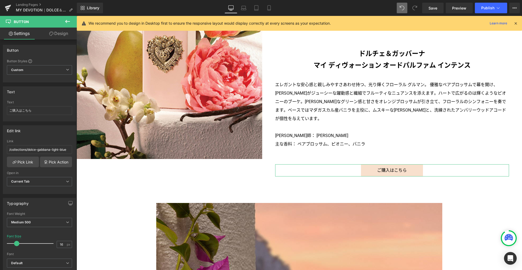
click at [63, 35] on link "Design" at bounding box center [58, 34] width 38 height 12
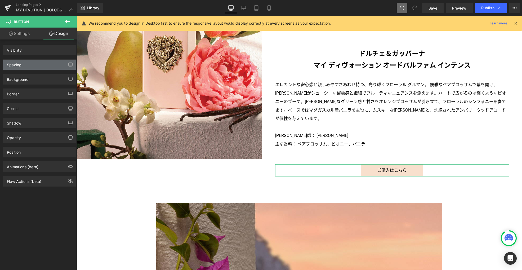
click at [42, 67] on div "Spacing" at bounding box center [39, 65] width 73 height 10
